Goal: Information Seeking & Learning: Find specific fact

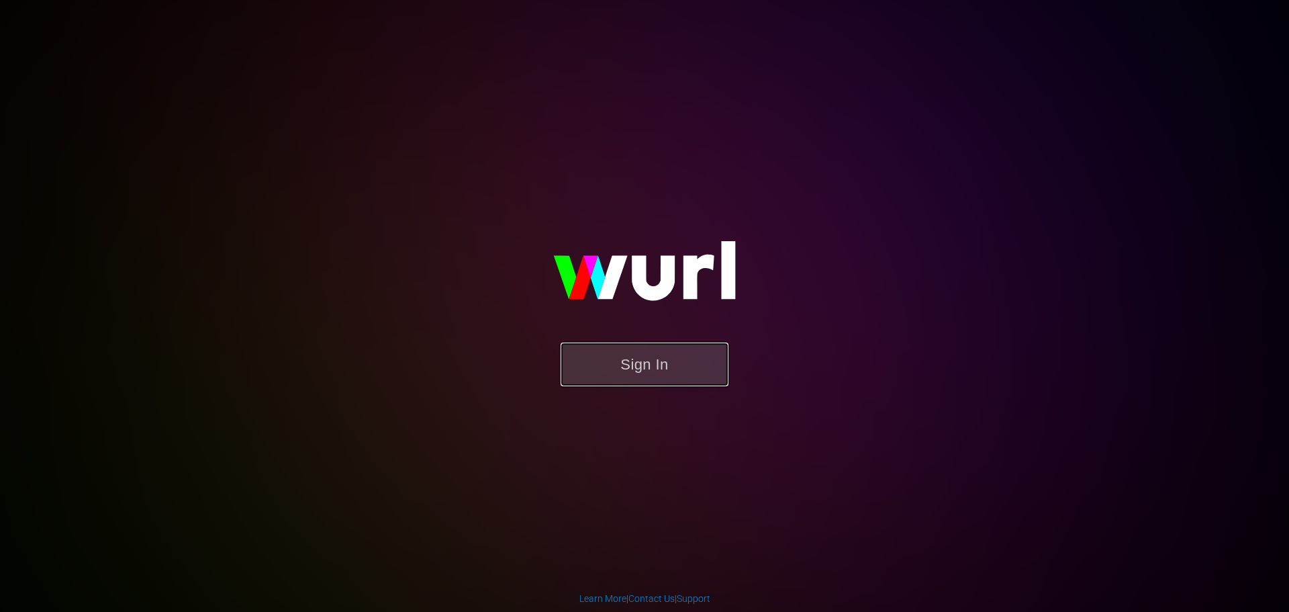
click at [680, 354] on button "Sign In" at bounding box center [645, 365] width 168 height 44
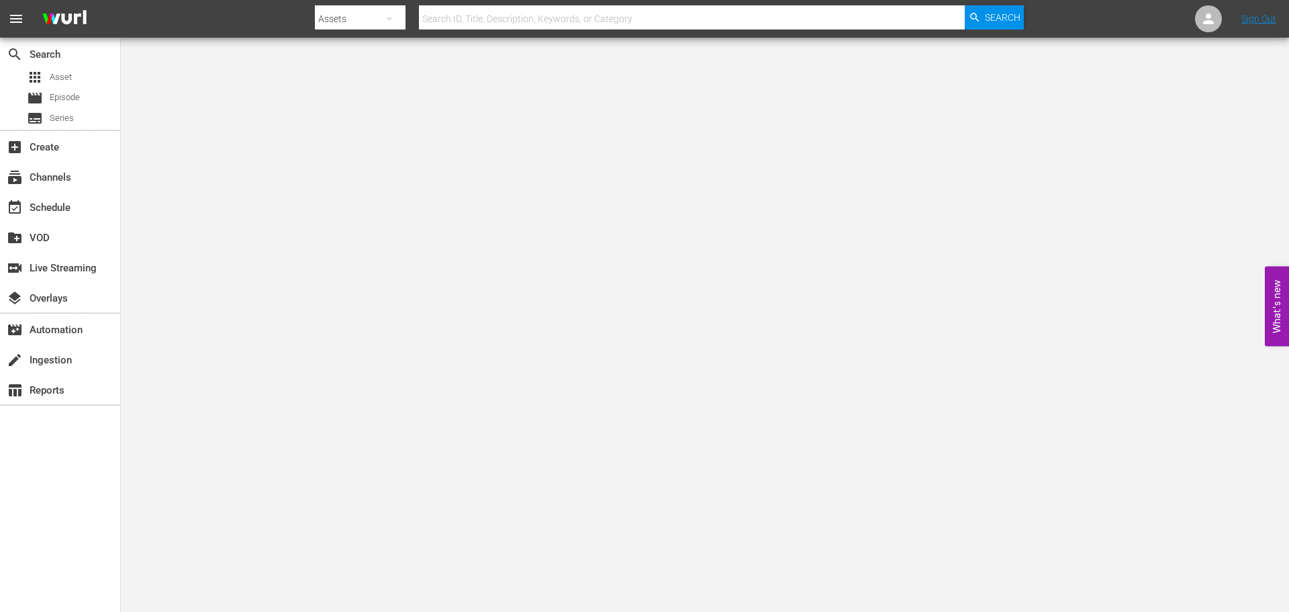
click at [710, 21] on input "text" at bounding box center [692, 19] width 546 height 32
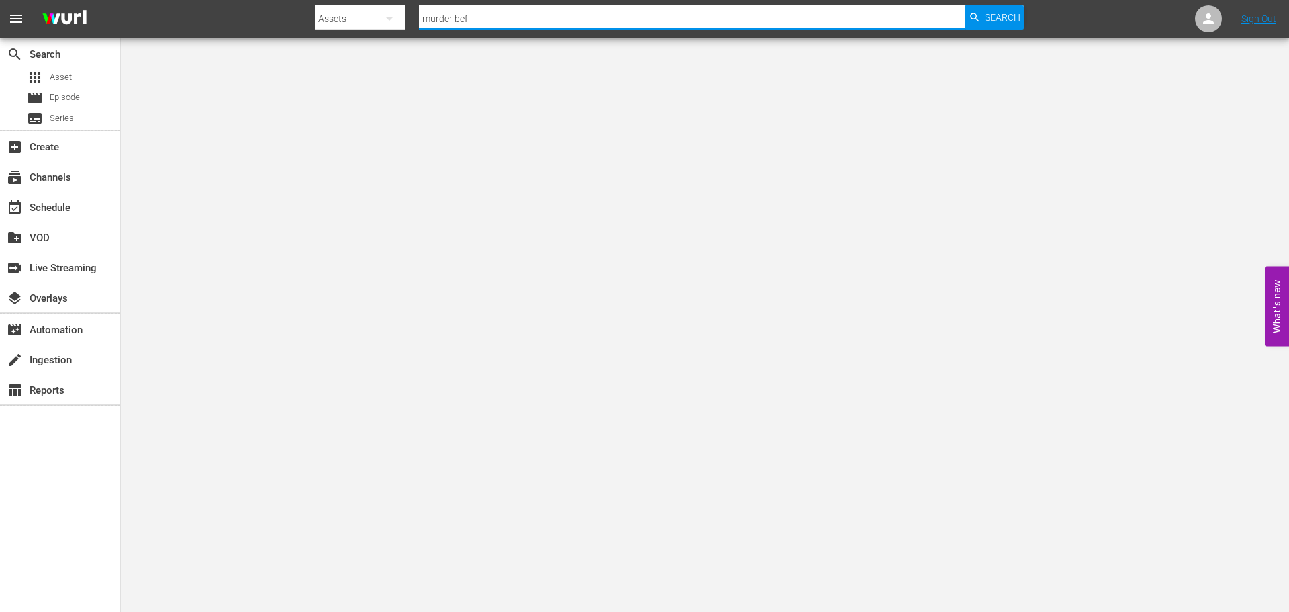
type input "murder before even"
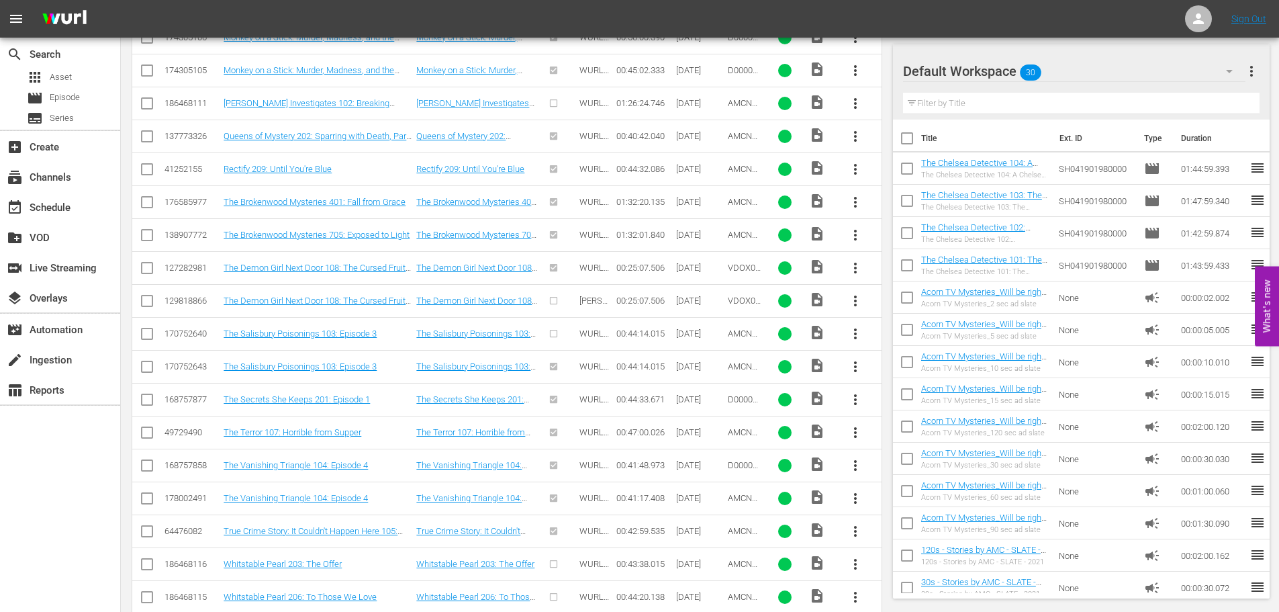
scroll to position [886, 0]
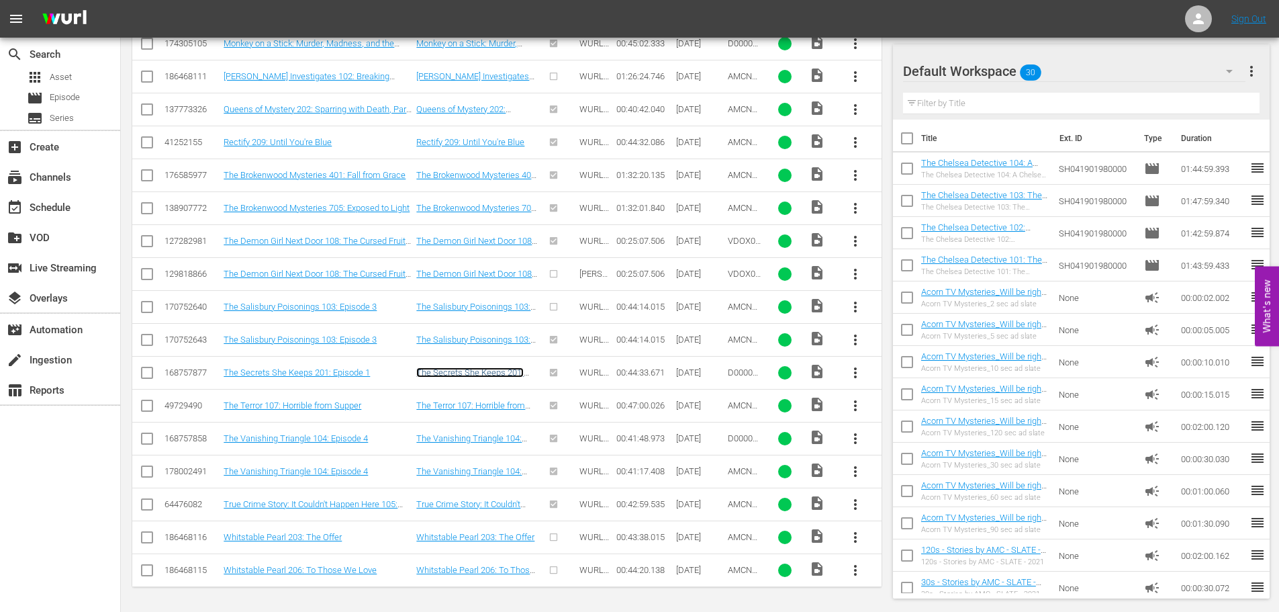
drag, startPoint x: 463, startPoint y: 371, endPoint x: 366, endPoint y: 24, distance: 359.8
drag, startPoint x: 431, startPoint y: 246, endPoint x: 414, endPoint y: 47, distance: 199.5
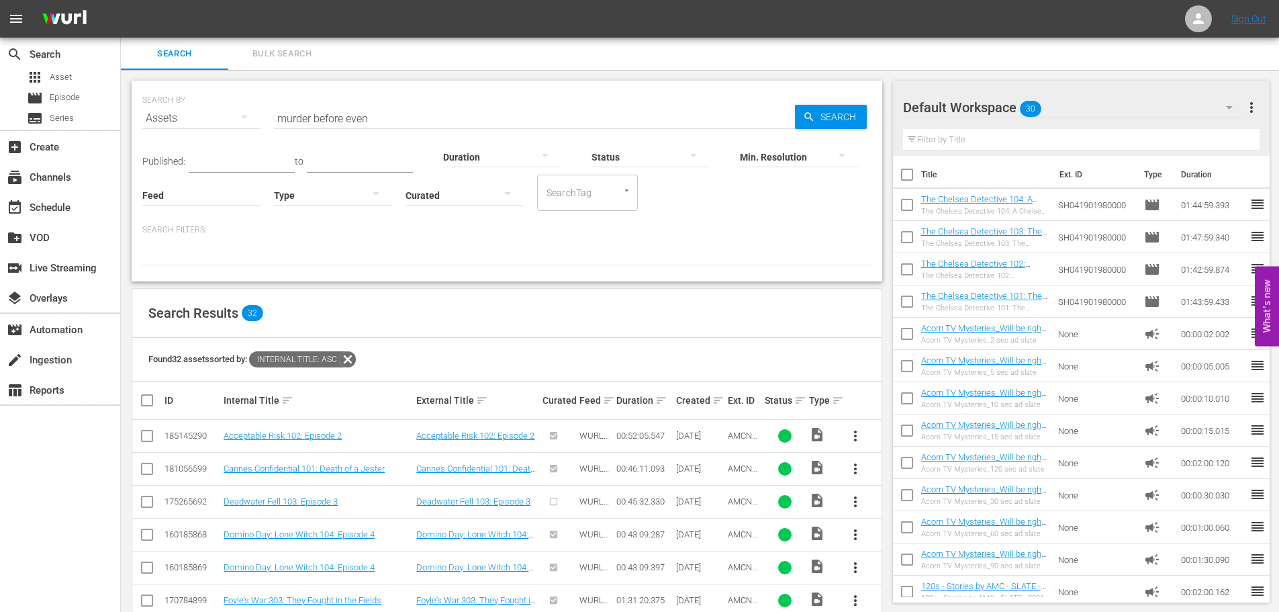
drag, startPoint x: 400, startPoint y: 147, endPoint x: 395, endPoint y: -65, distance: 212.3
click at [381, 116] on input "murder before even" at bounding box center [534, 118] width 521 height 32
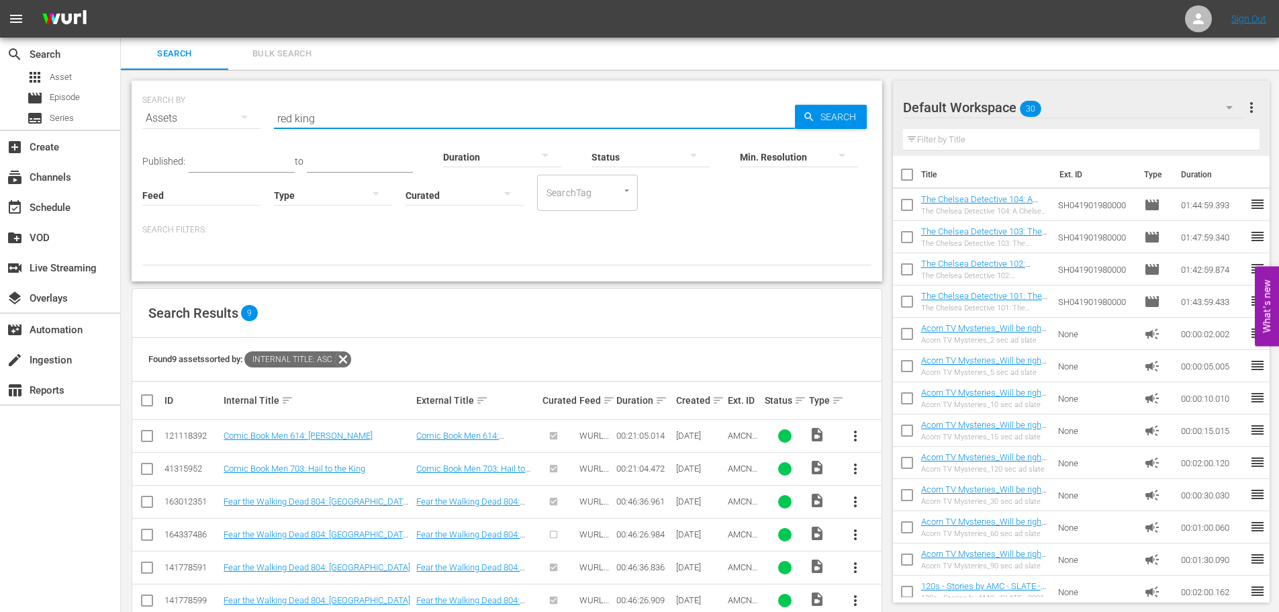
click at [364, 114] on input "red king" at bounding box center [534, 118] width 521 height 32
click at [342, 110] on input "[PERSON_NAME]'s war" at bounding box center [534, 118] width 521 height 32
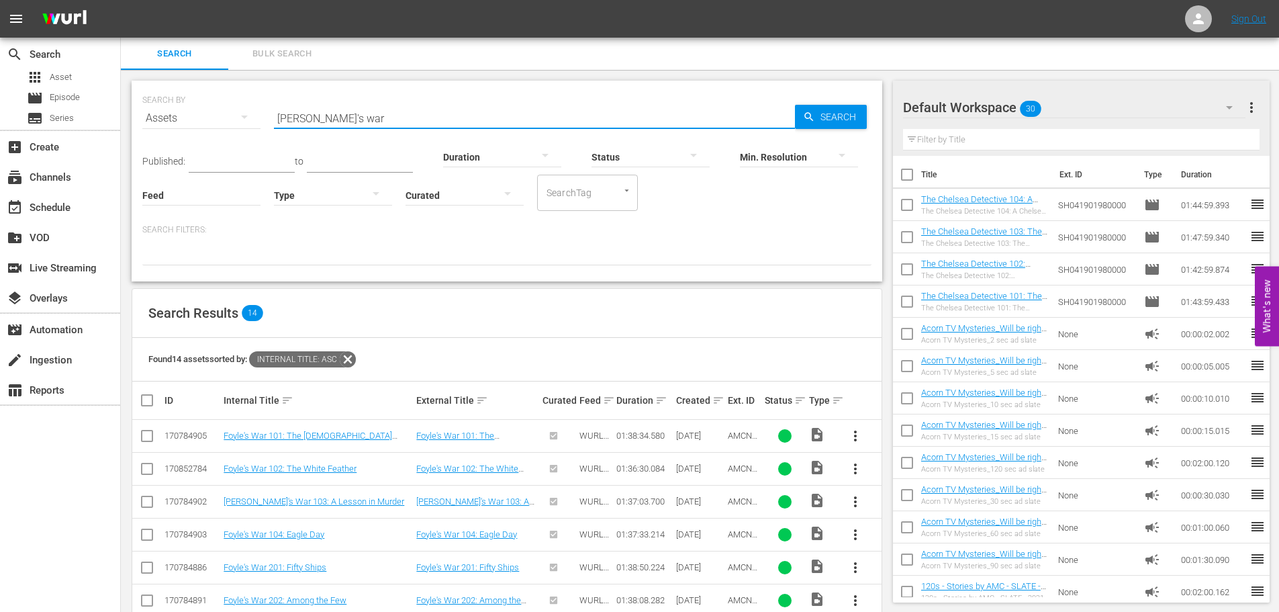
click at [342, 110] on input "[PERSON_NAME]'s war" at bounding box center [534, 118] width 521 height 32
type input "dead still"
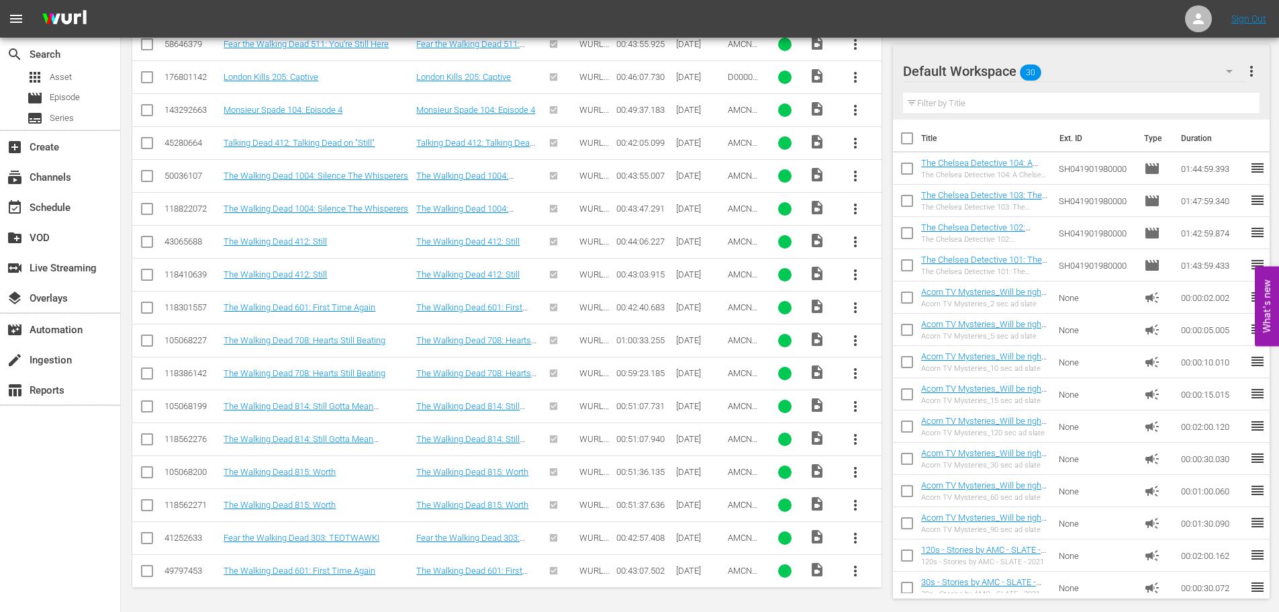
scroll to position [524, 0]
